Goal: Task Accomplishment & Management: Use online tool/utility

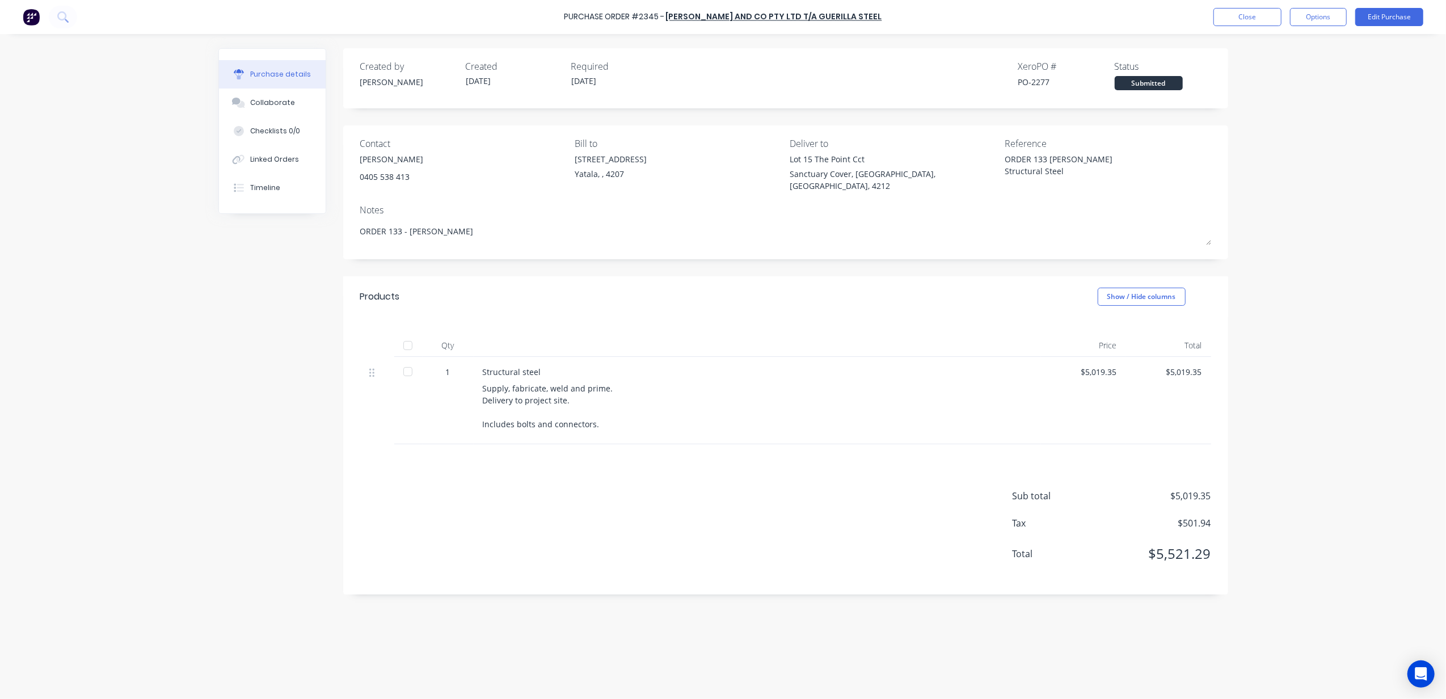
click at [662, 616] on div "Created by [PERSON_NAME] Created [DATE] Required [DATE] Xero PO # PO-2277 Statu…" at bounding box center [723, 363] width 1010 height 631
click at [280, 159] on div "Linked Orders" at bounding box center [274, 159] width 49 height 10
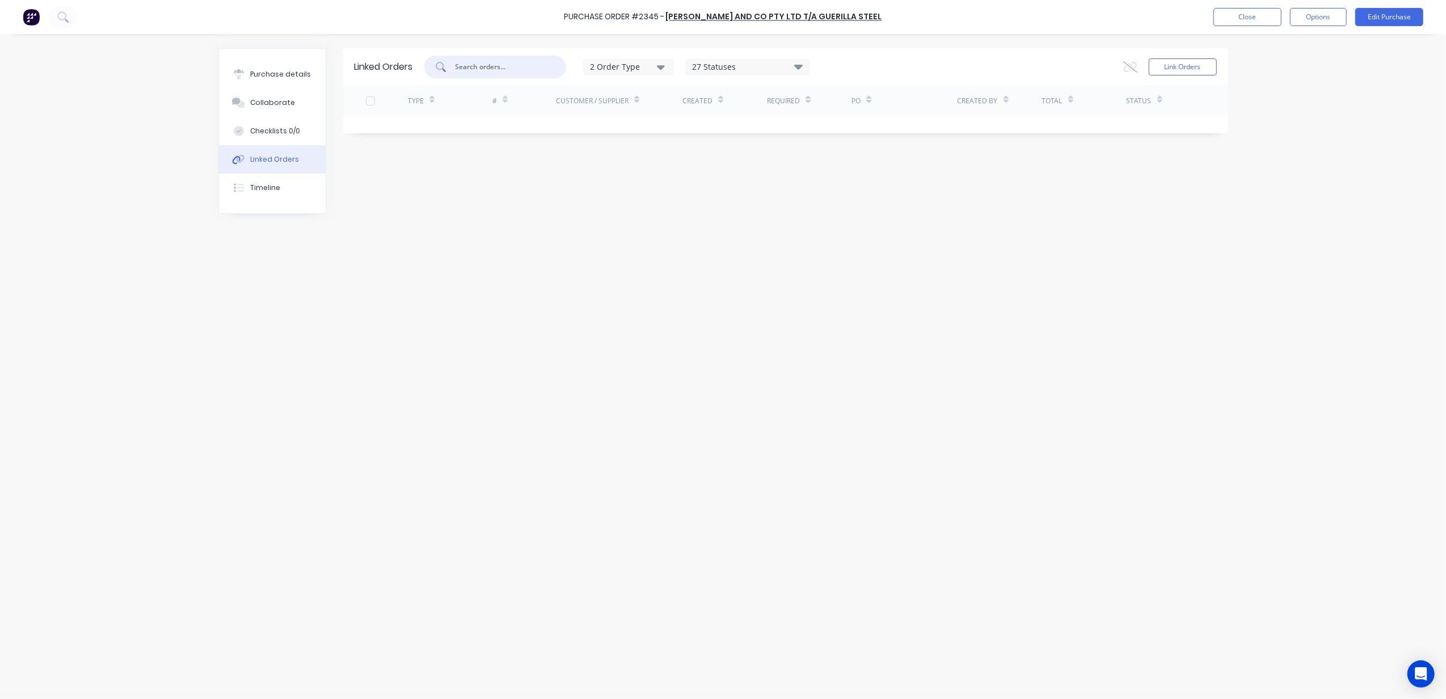
click at [488, 66] on input "text" at bounding box center [501, 66] width 94 height 11
type input "133"
click at [1174, 67] on button "Link Orders" at bounding box center [1182, 66] width 68 height 17
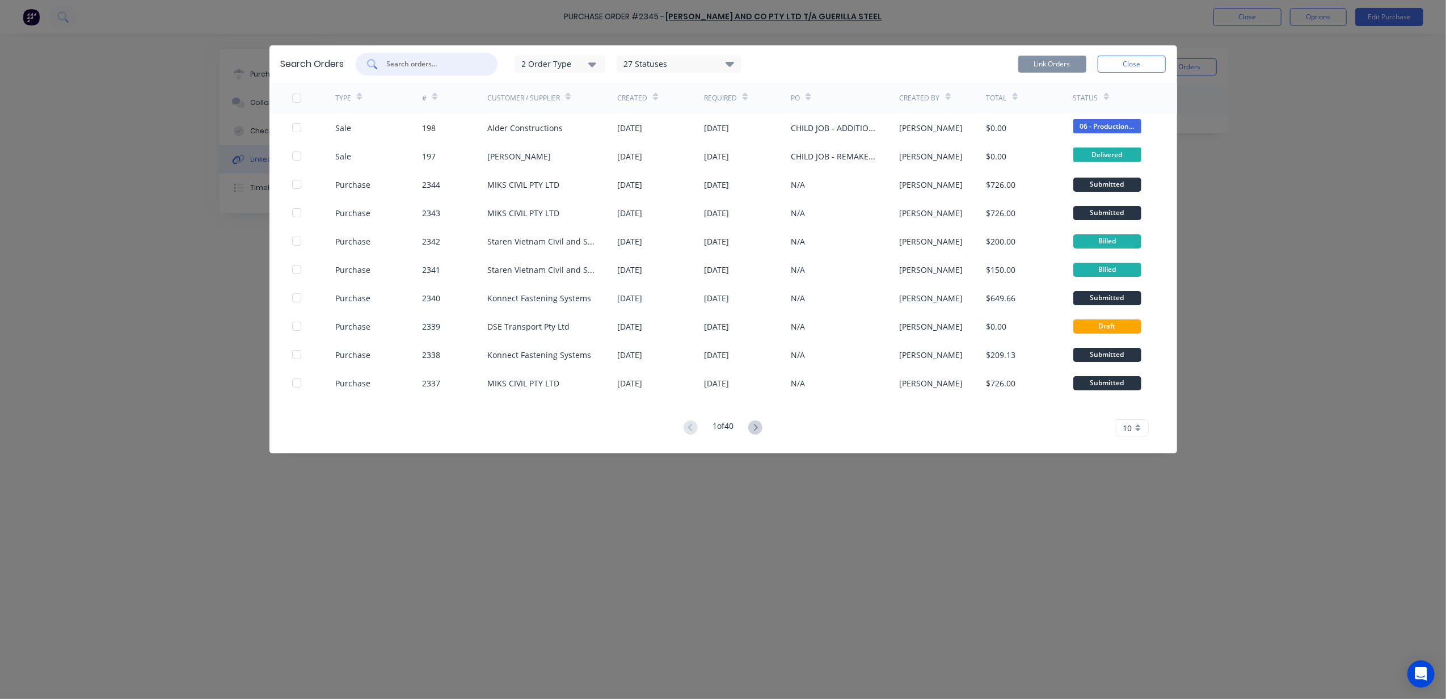
click at [420, 64] on input "text" at bounding box center [433, 63] width 94 height 11
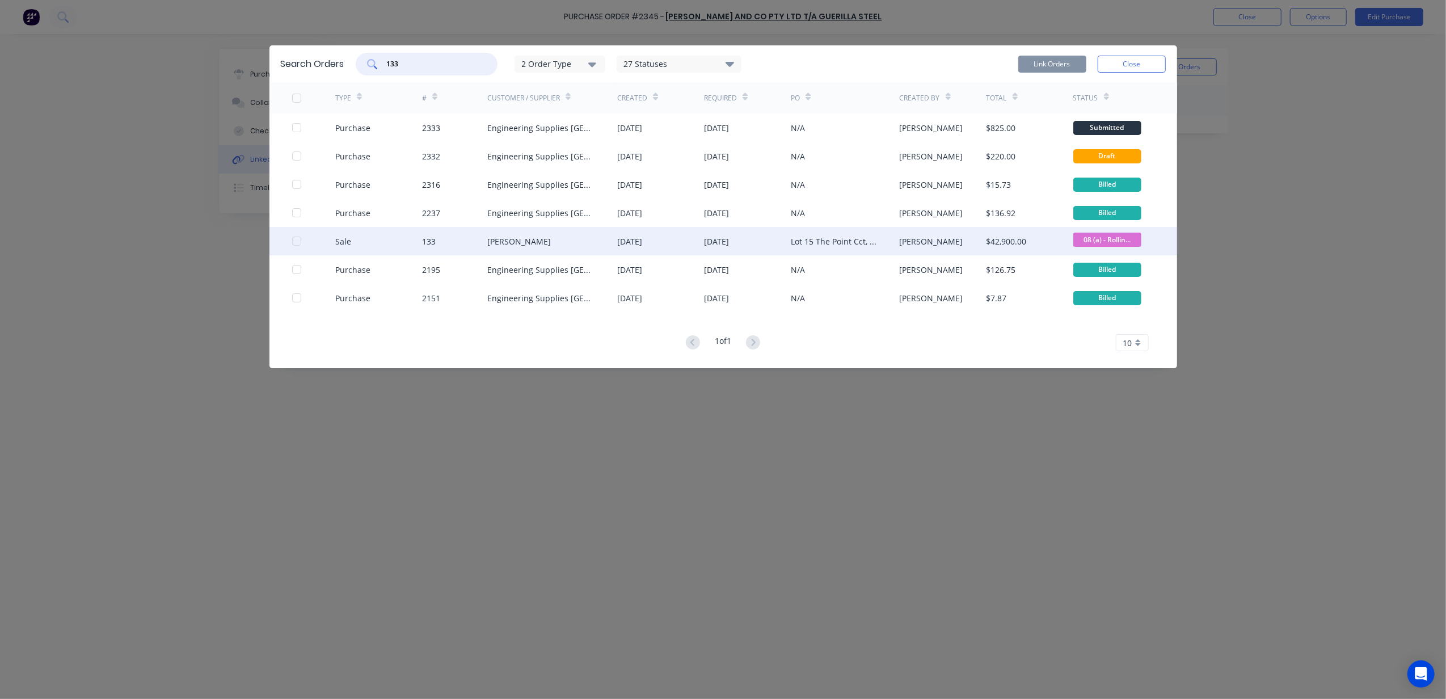
click at [295, 242] on div at bounding box center [296, 241] width 23 height 23
type input "133"
click at [1062, 64] on button "Link Orders" at bounding box center [1052, 64] width 68 height 17
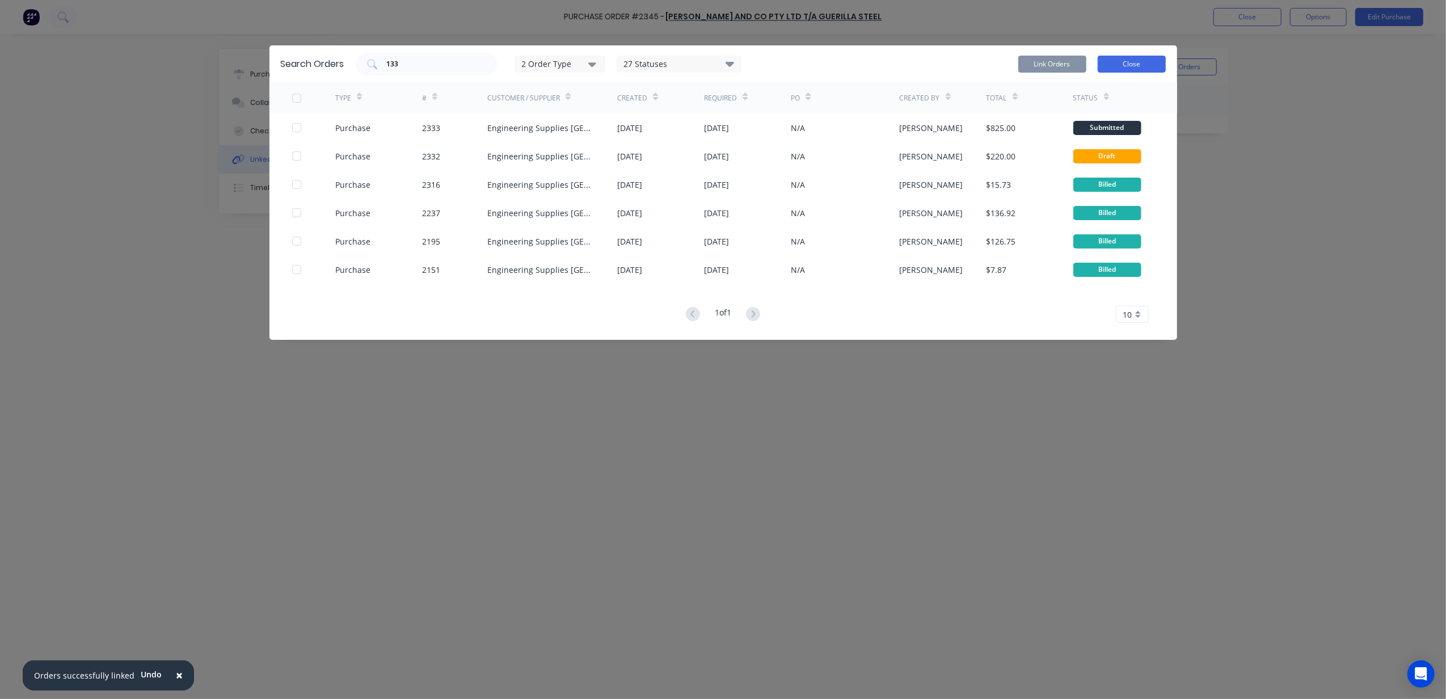
click at [1130, 67] on button "Close" at bounding box center [1131, 64] width 68 height 17
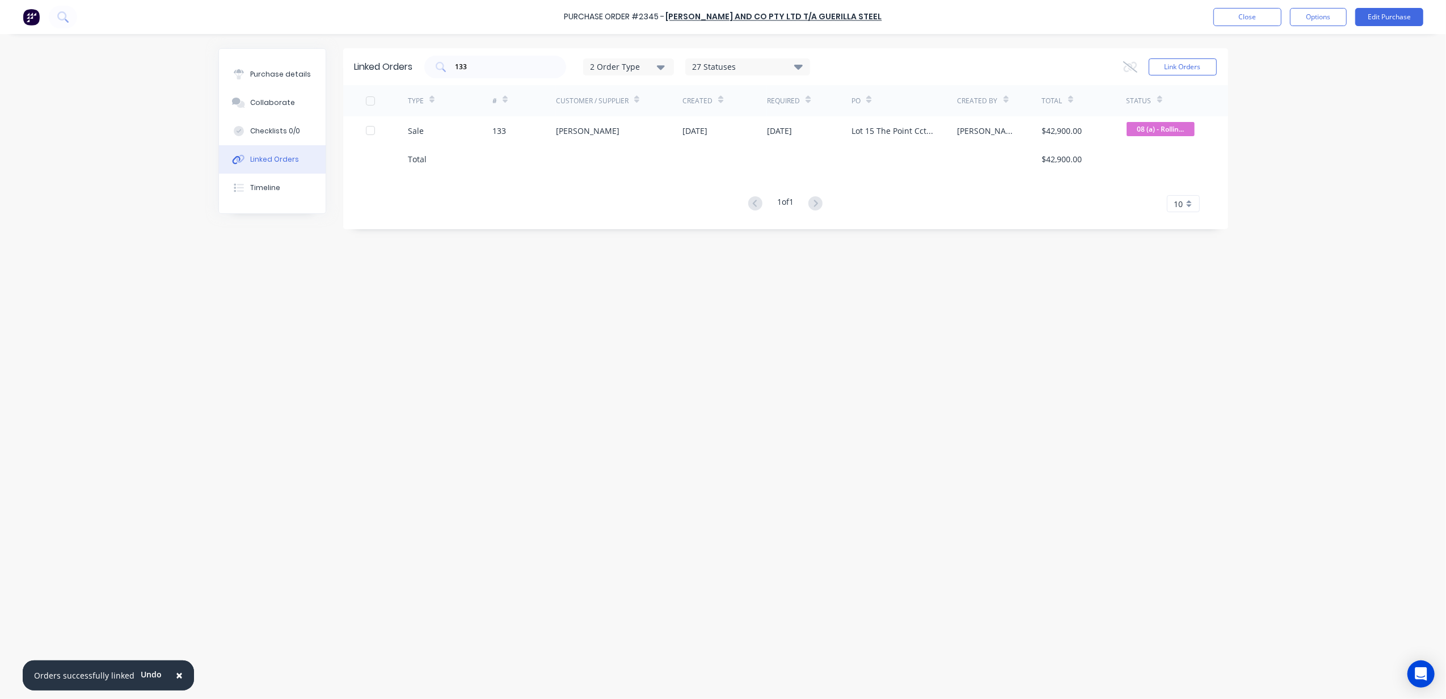
click at [1308, 146] on div "× Orders successfully linked Undo Purchase Order #2345 - [PERSON_NAME] and Co P…" at bounding box center [723, 349] width 1446 height 699
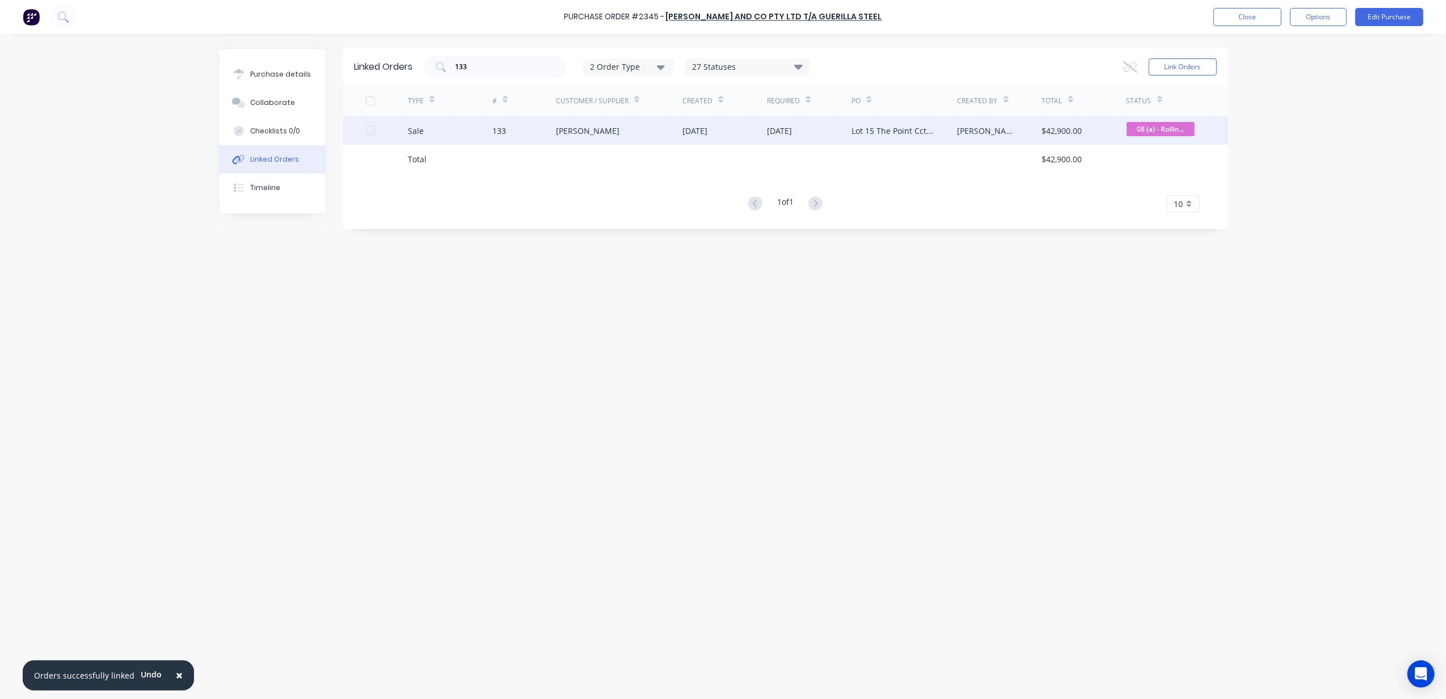
click at [576, 134] on div "[PERSON_NAME]" at bounding box center [588, 131] width 64 height 12
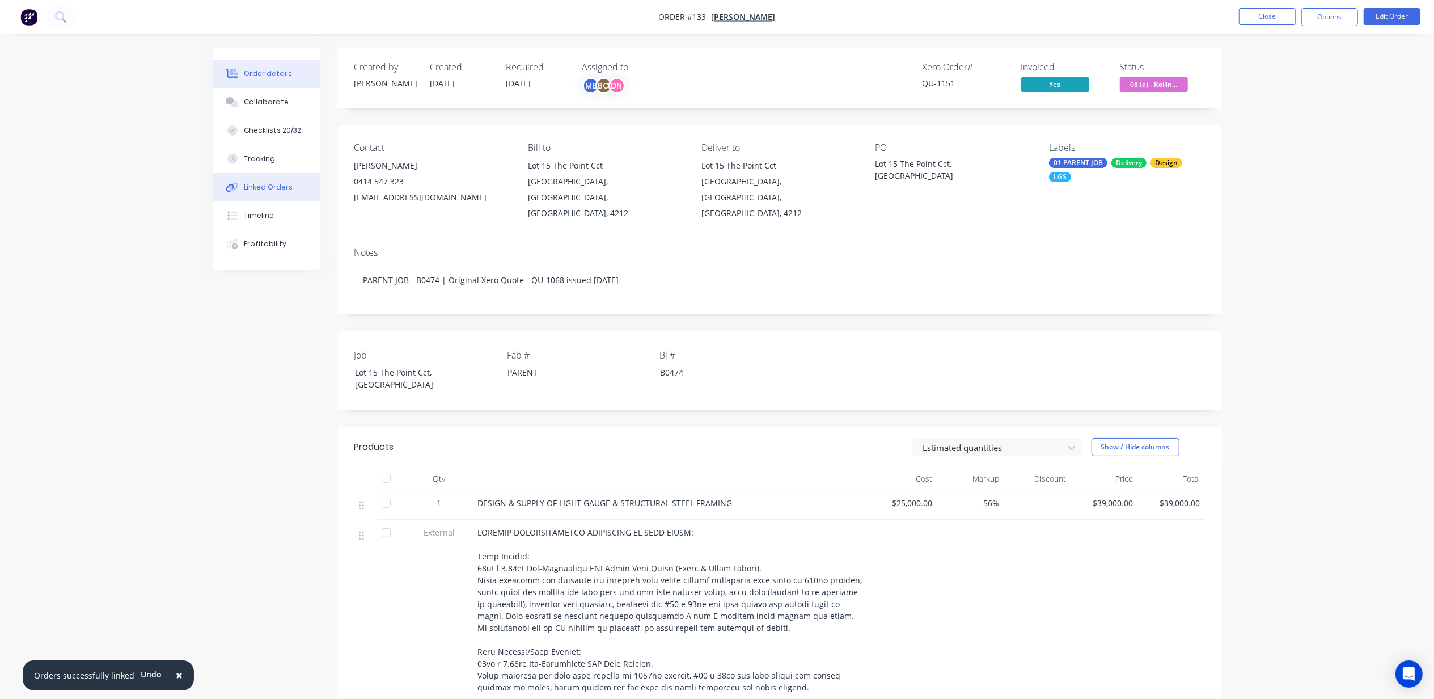
click at [271, 178] on button "Linked Orders" at bounding box center [267, 187] width 108 height 28
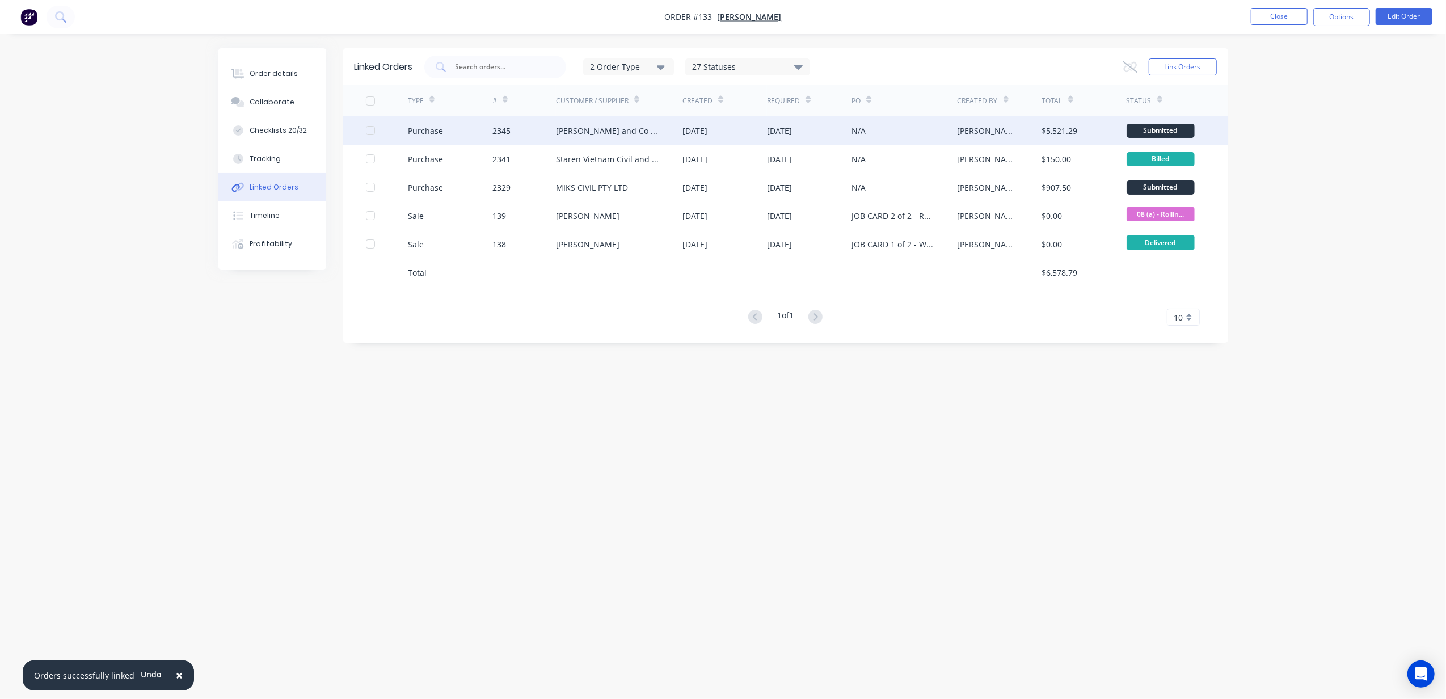
click at [609, 126] on div "[PERSON_NAME] and Co Pty Ltd t/a Guerilla Steel" at bounding box center [608, 131] width 104 height 12
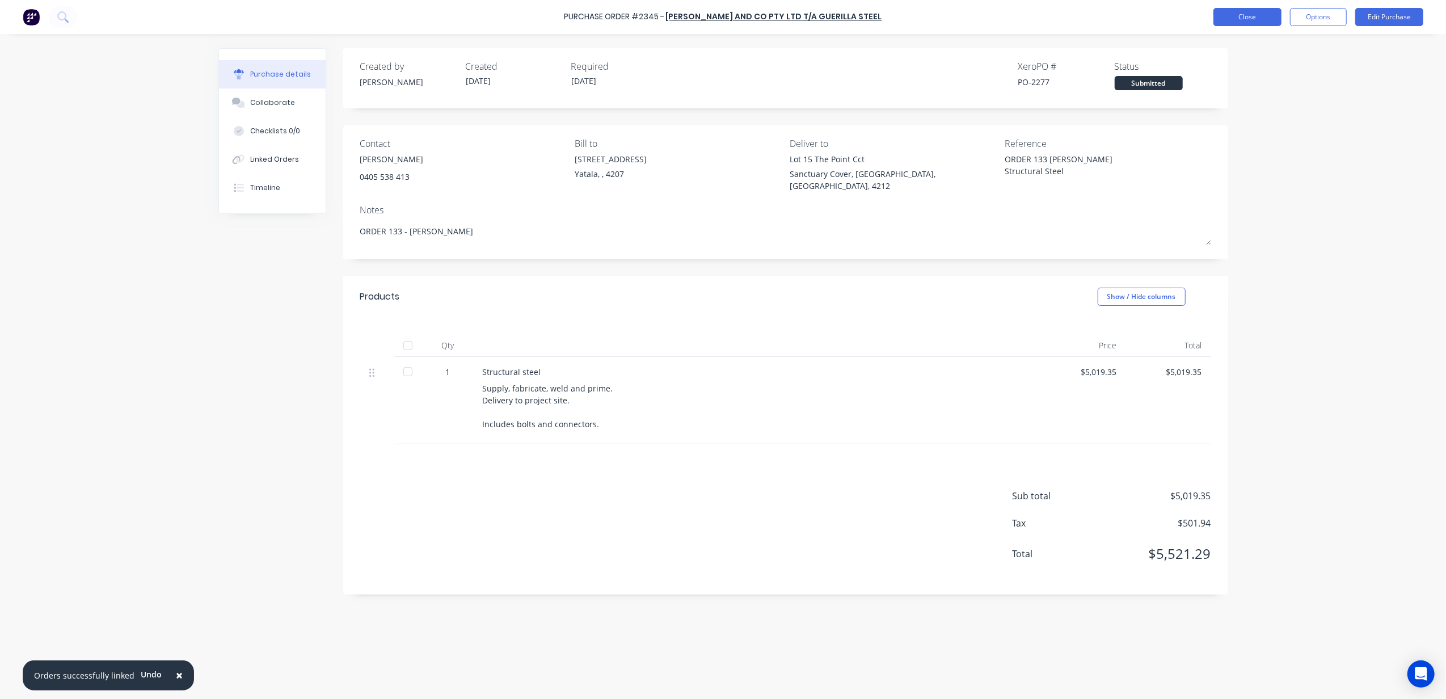
click at [1258, 11] on button "Close" at bounding box center [1247, 17] width 68 height 18
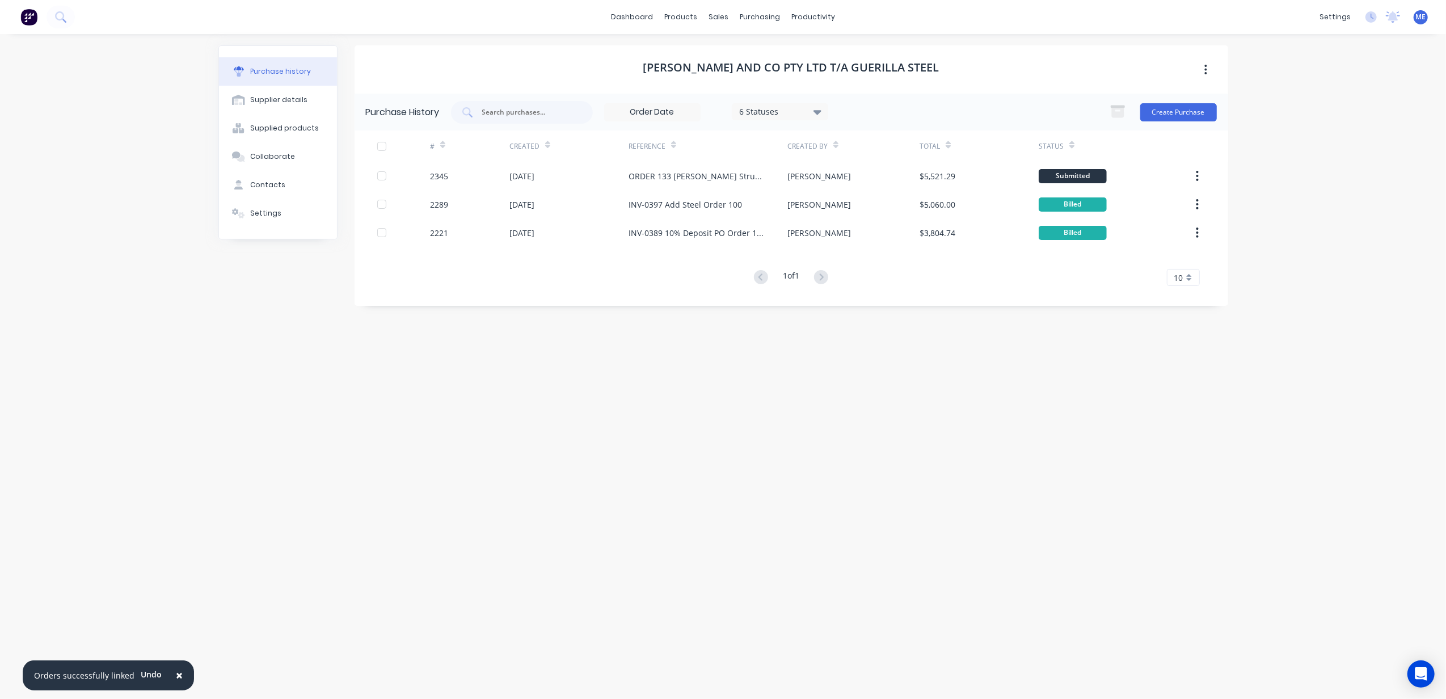
drag, startPoint x: 1022, startPoint y: 407, endPoint x: 1031, endPoint y: 418, distance: 14.2
click at [1029, 416] on div "[PERSON_NAME] and Co Pty Ltd t/a Guerilla Steel Purchase History 6 Statuses 6 S…" at bounding box center [790, 360] width 873 height 631
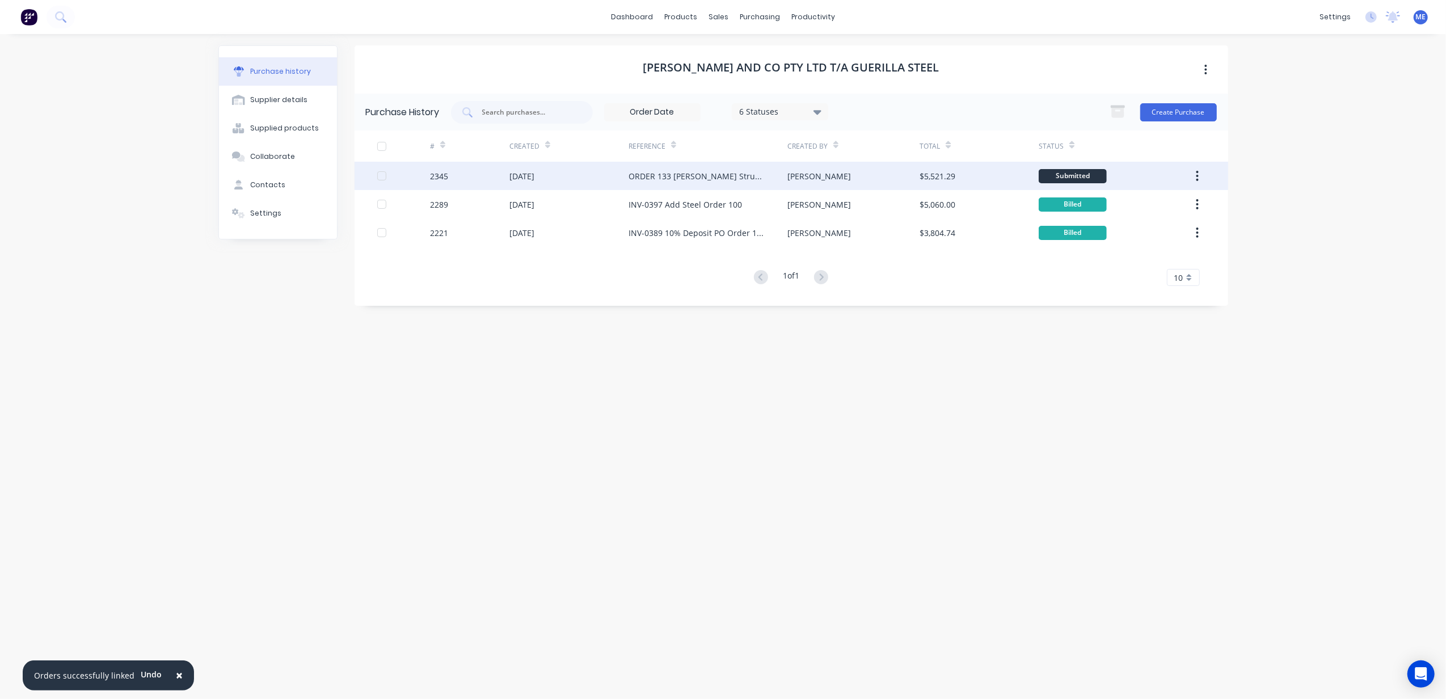
click at [470, 179] on div "2345" at bounding box center [469, 176] width 79 height 28
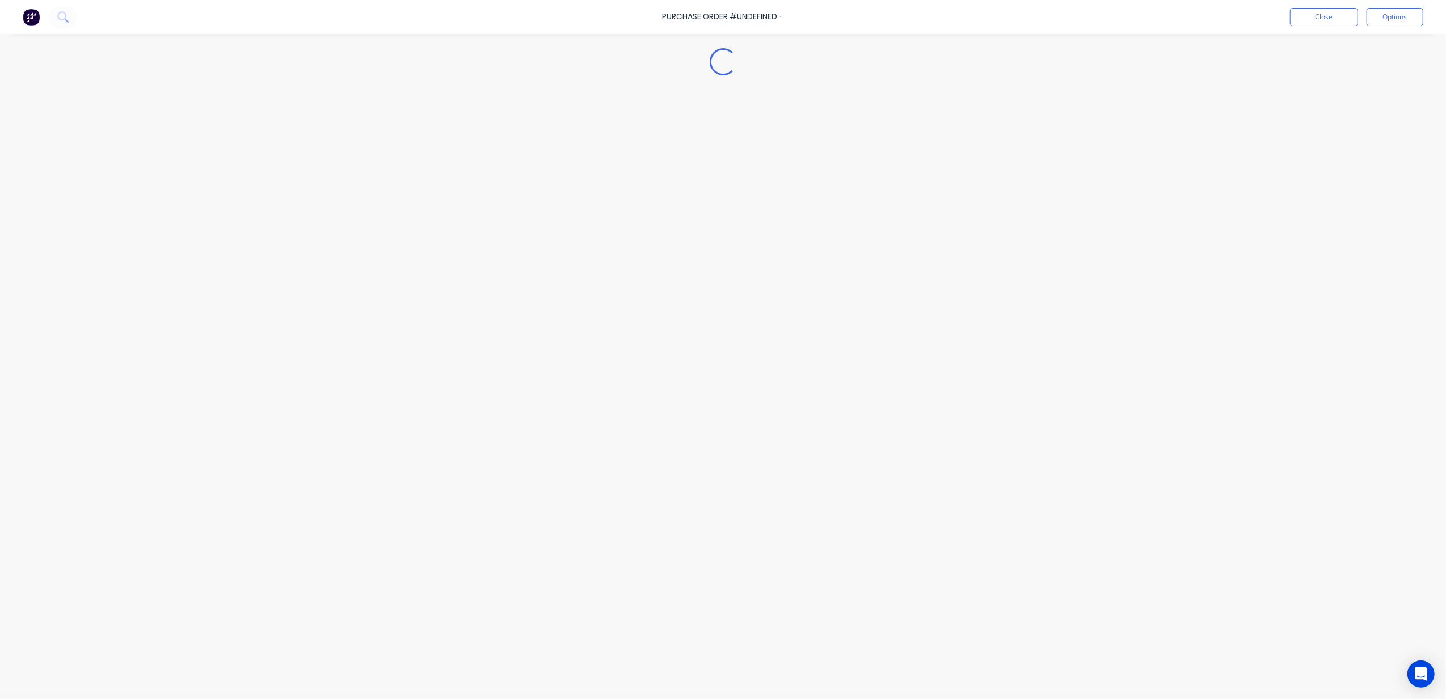
type textarea "x"
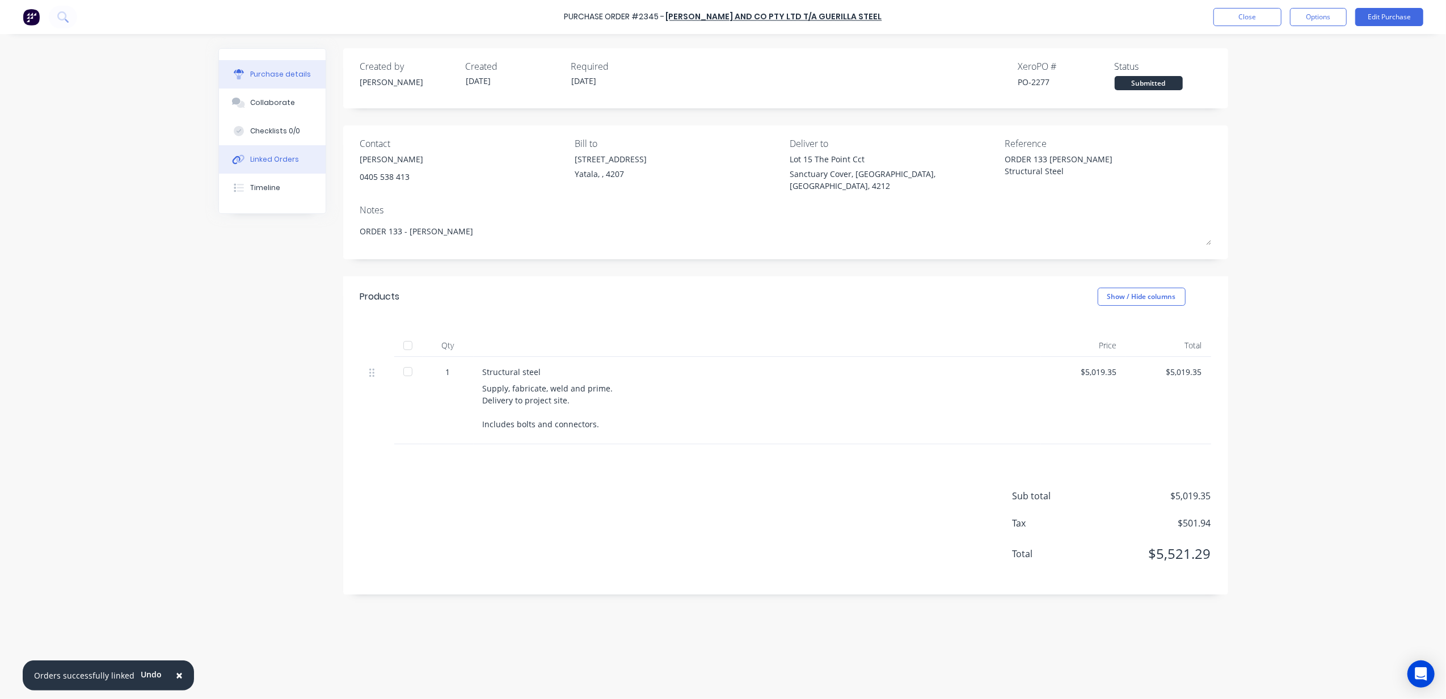
click at [307, 153] on button "Linked Orders" at bounding box center [272, 159] width 107 height 28
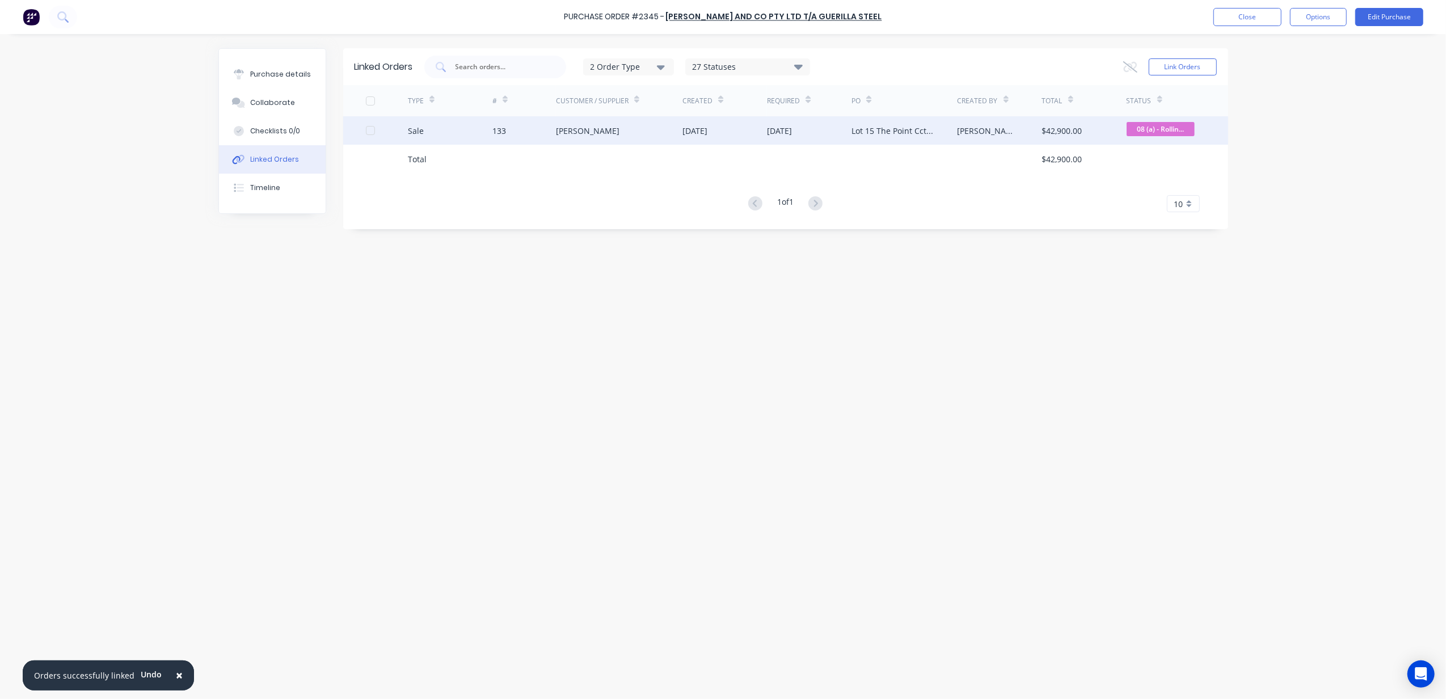
click at [504, 128] on div "133" at bounding box center [499, 131] width 14 height 12
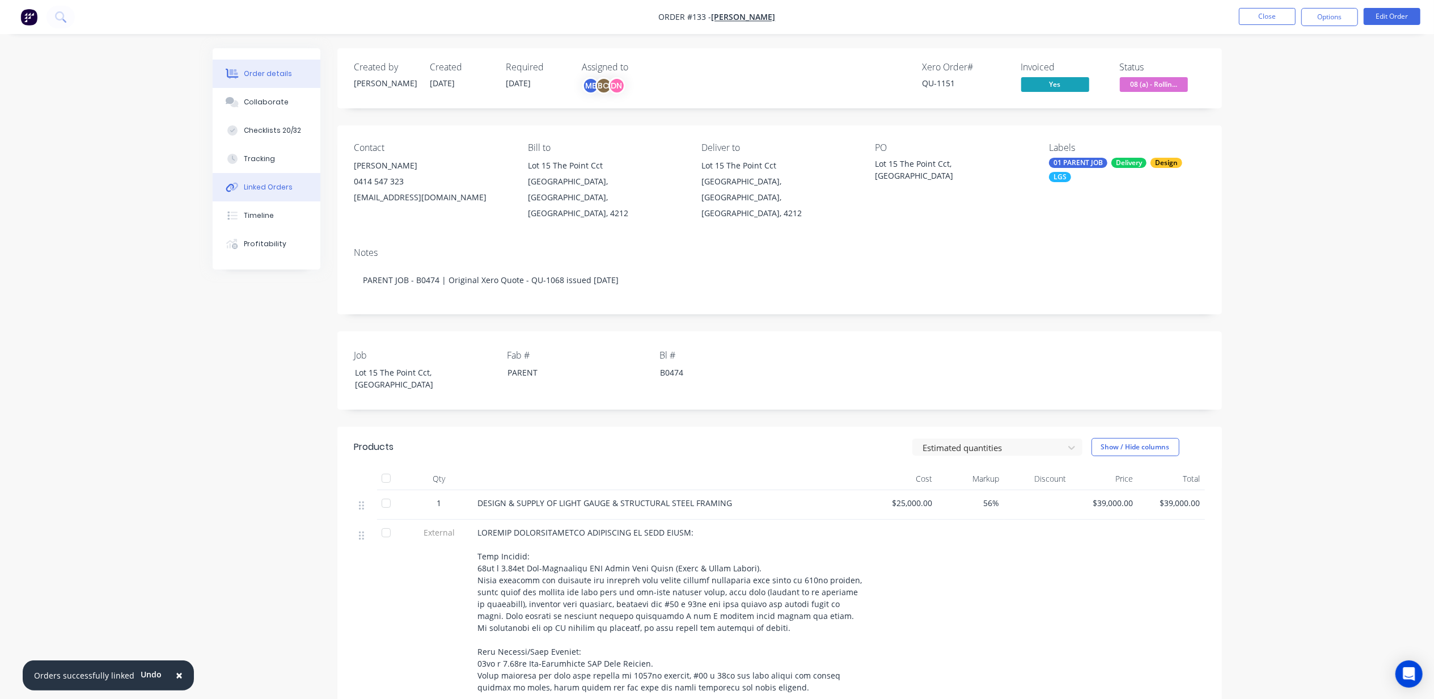
click at [277, 189] on div "Linked Orders" at bounding box center [268, 187] width 49 height 10
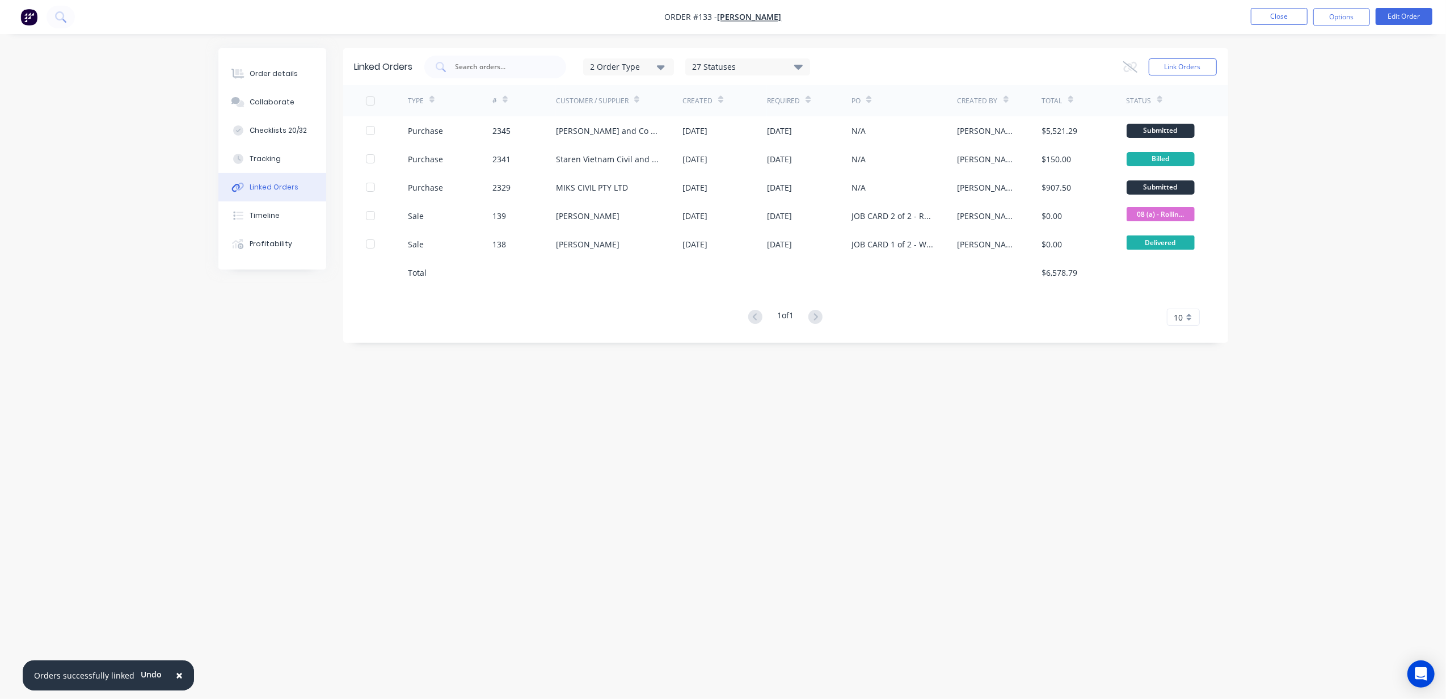
click at [702, 432] on div "Linked Orders 2 Order Type 27 Statuses Sales Order Status All Archived Draft Qu…" at bounding box center [723, 327] width 1010 height 559
drag, startPoint x: 727, startPoint y: 534, endPoint x: 711, endPoint y: 581, distance: 49.7
click at [727, 536] on div "Linked Orders 2 Order Type 27 Statuses Sales Order Status All Archived Draft Qu…" at bounding box center [723, 327] width 1010 height 559
click at [733, 535] on div "Linked Orders 2 Order Type 27 Statuses Sales Order Status All Archived Draft Qu…" at bounding box center [723, 327] width 1010 height 559
